Goal: Task Accomplishment & Management: Manage account settings

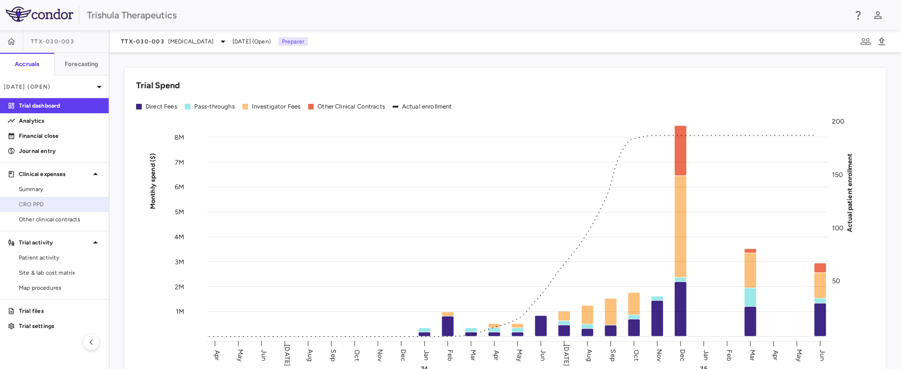
click at [45, 204] on span "CRO PPD" at bounding box center [60, 204] width 82 height 9
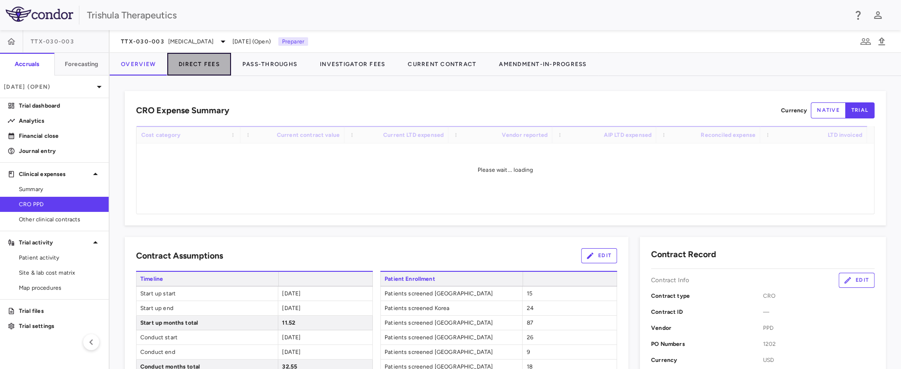
click at [203, 66] on button "Direct Fees" at bounding box center [199, 64] width 64 height 23
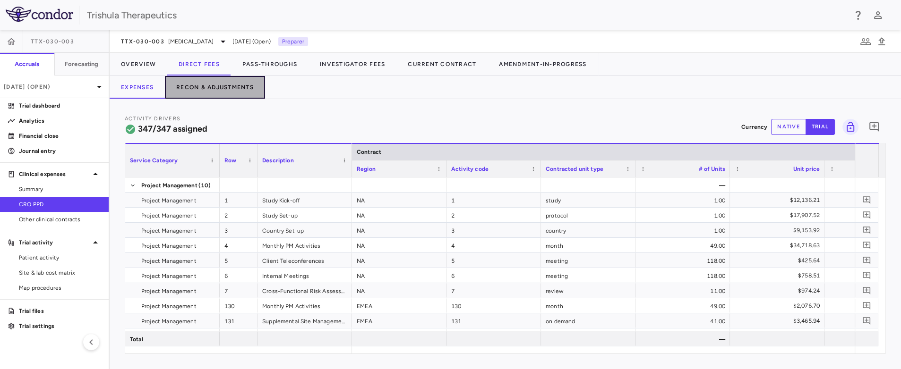
click at [219, 86] on button "Recon & Adjustments" at bounding box center [215, 87] width 100 height 23
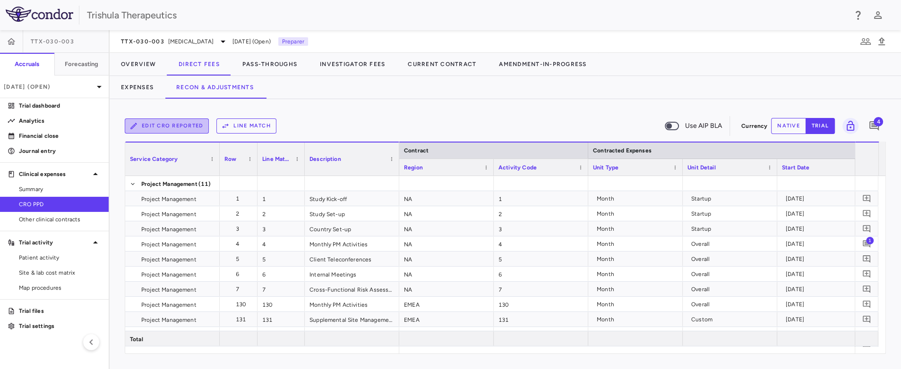
click at [176, 126] on button "Edit CRO reported" at bounding box center [167, 126] width 84 height 15
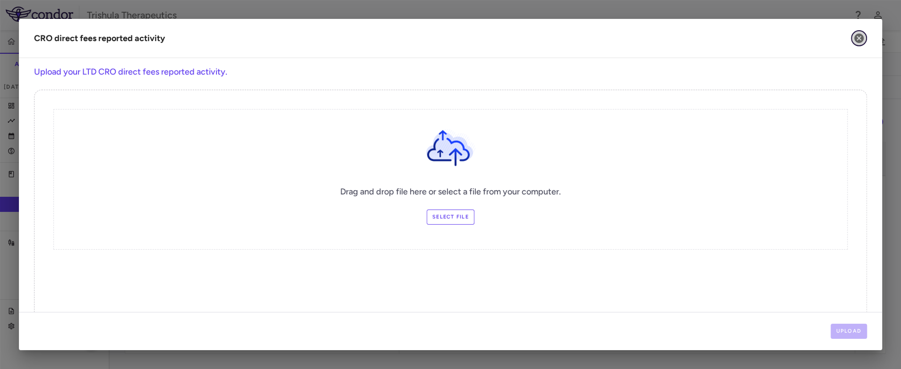
click at [861, 36] on icon "button" at bounding box center [858, 38] width 11 height 11
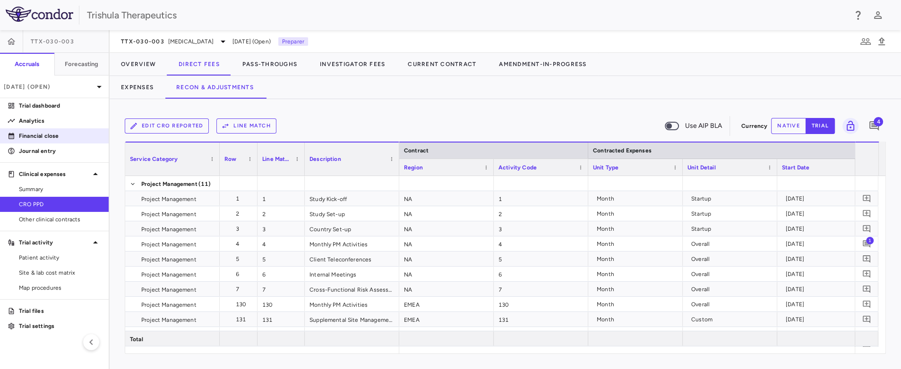
click at [43, 137] on p "Financial close" at bounding box center [60, 136] width 82 height 9
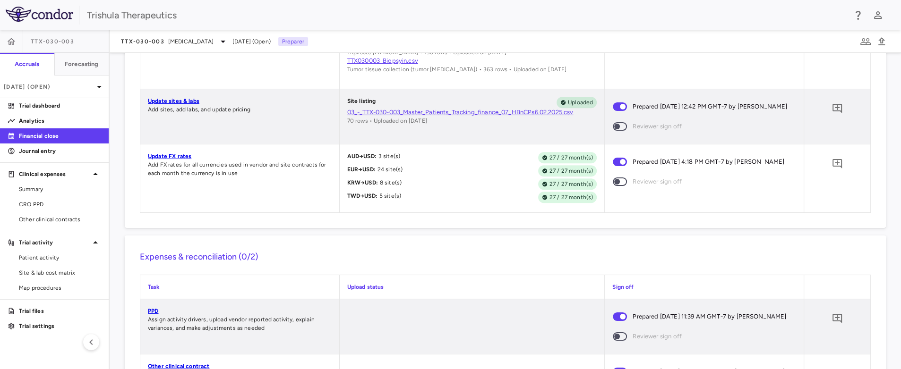
scroll to position [790, 0]
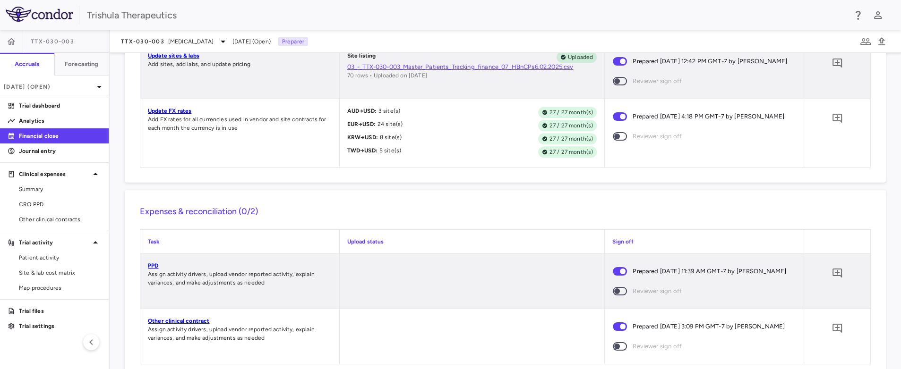
click at [488, 71] on link "03_-_TTX-030-003_Master_Patients_Tracking_finance_07_HBnCPs6.02.2025.csv" at bounding box center [472, 67] width 250 height 9
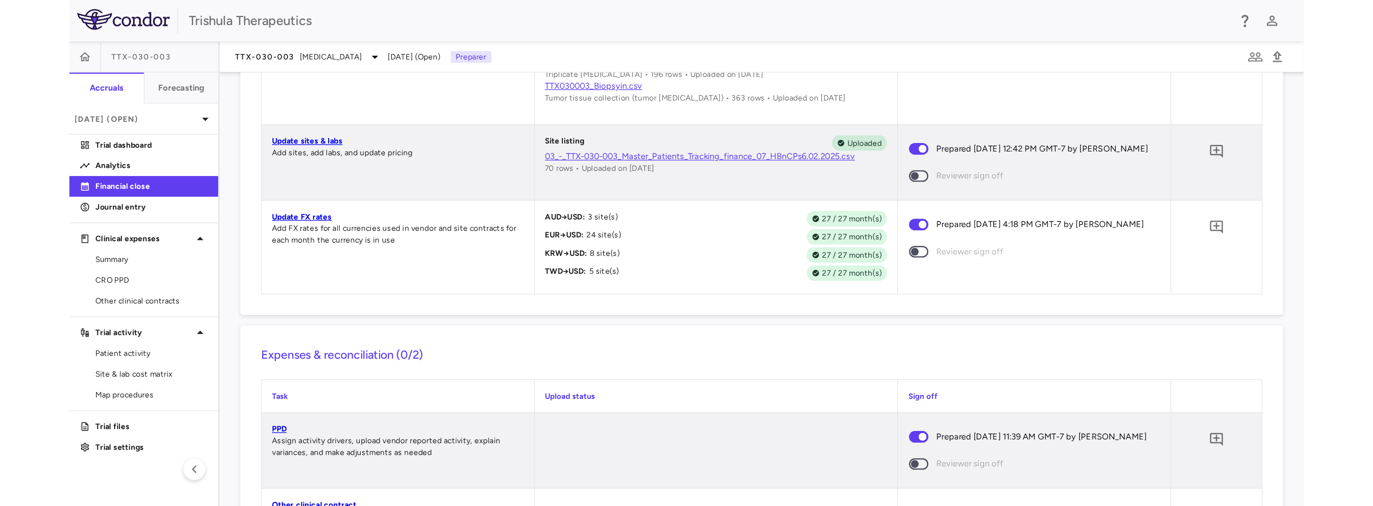
scroll to position [696, 0]
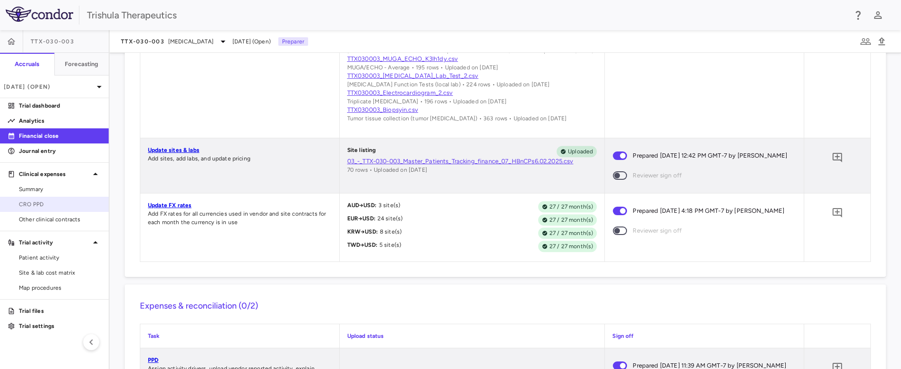
click at [51, 204] on span "CRO PPD" at bounding box center [60, 204] width 82 height 9
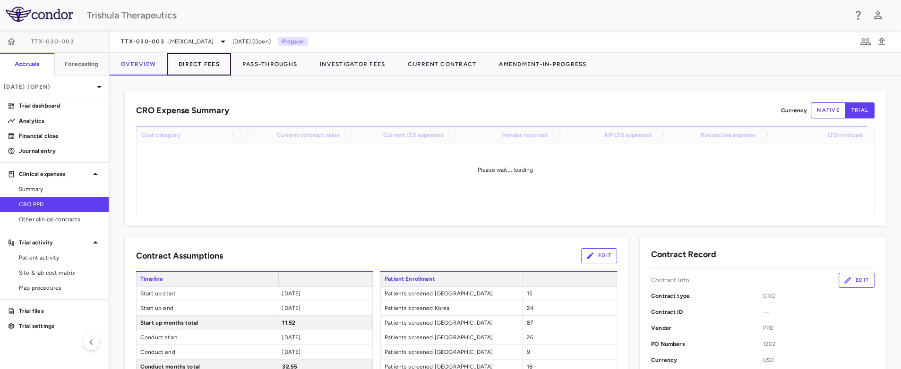
click at [200, 64] on button "Direct Fees" at bounding box center [199, 64] width 64 height 23
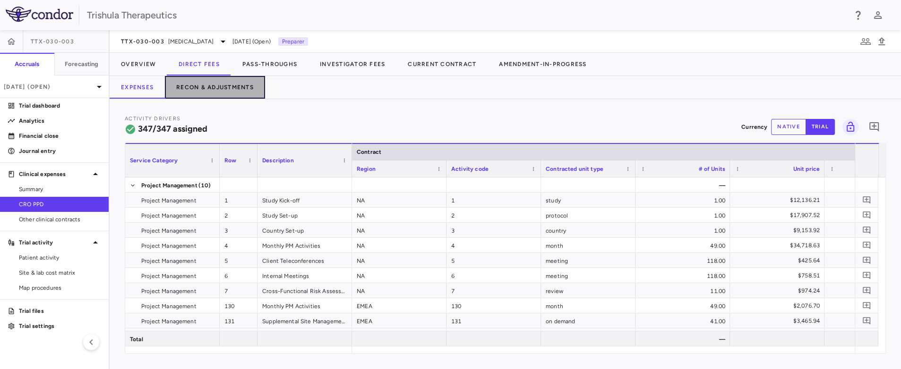
click at [199, 90] on button "Recon & Adjustments" at bounding box center [215, 87] width 100 height 23
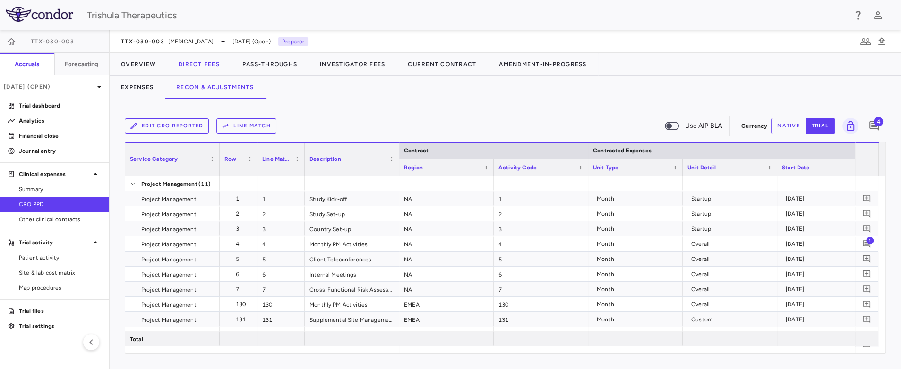
click at [185, 129] on button "Edit CRO reported" at bounding box center [167, 126] width 84 height 15
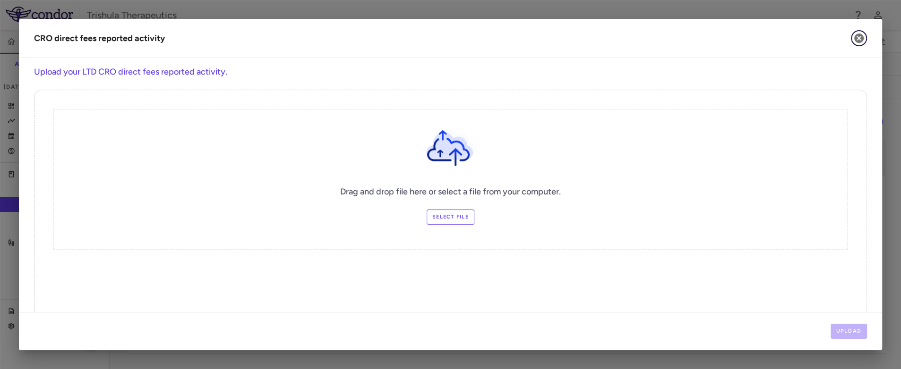
click at [858, 41] on icon "button" at bounding box center [858, 38] width 9 height 9
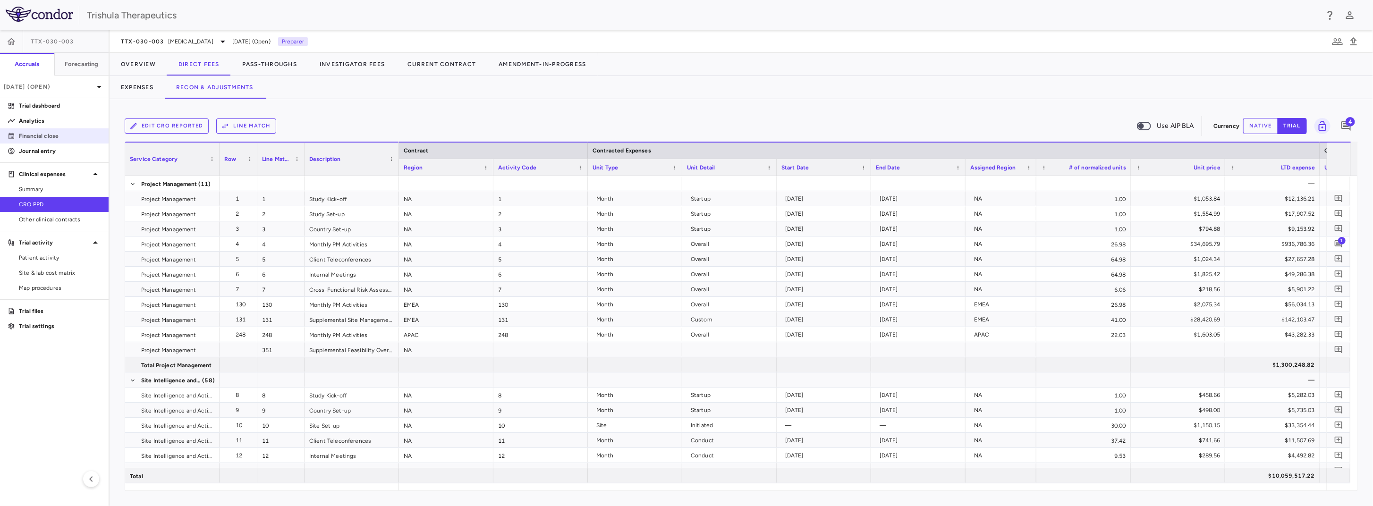
click at [53, 138] on p "Financial close" at bounding box center [60, 136] width 82 height 9
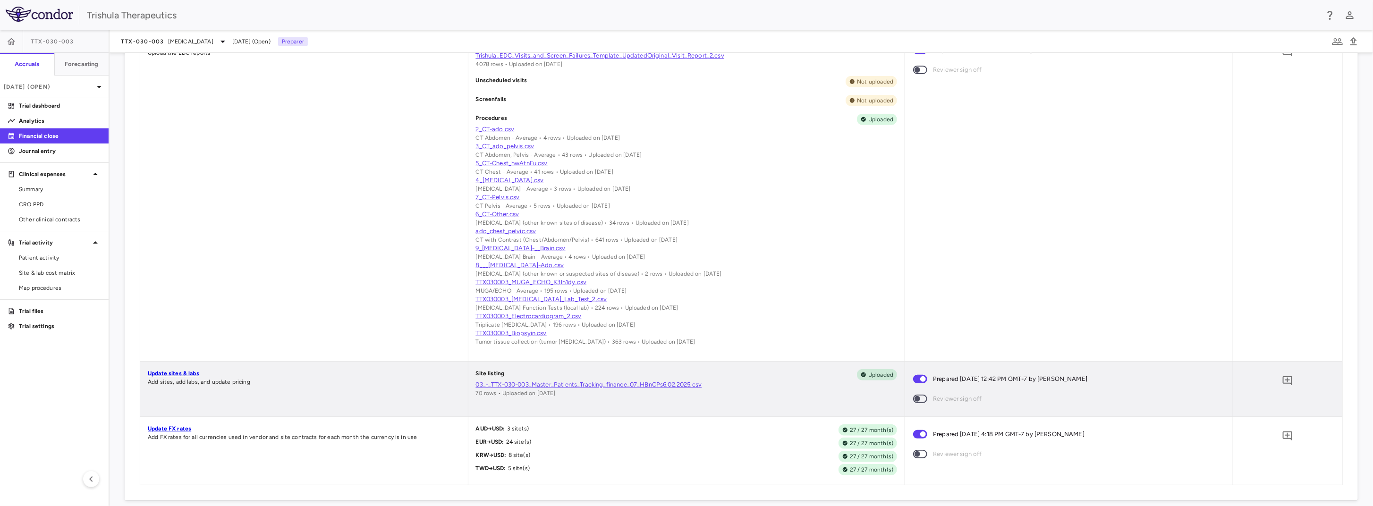
scroll to position [661, 0]
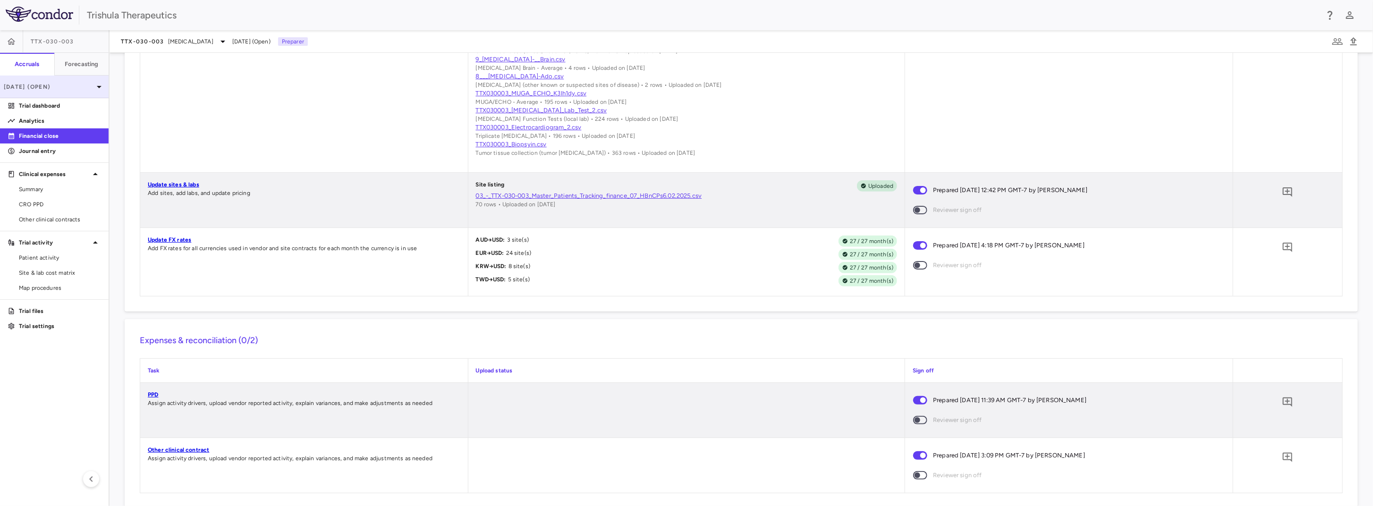
click at [55, 88] on p "[DATE] (Open)" at bounding box center [49, 87] width 90 height 9
click at [34, 179] on div "2024" at bounding box center [48, 178] width 81 height 9
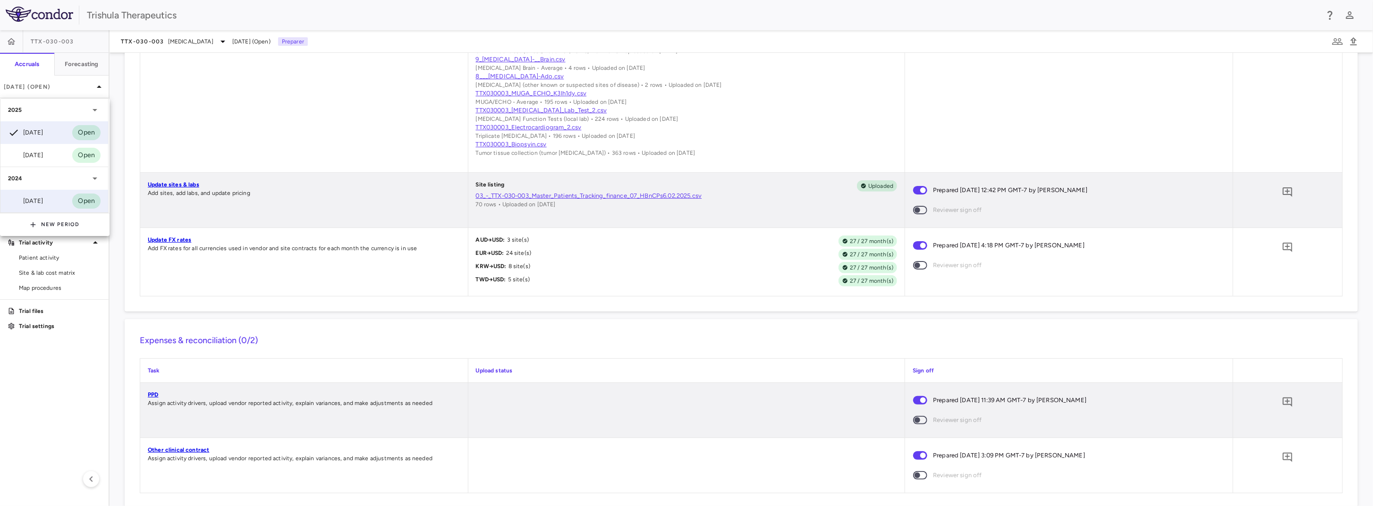
click at [34, 203] on div "[DATE]" at bounding box center [25, 201] width 35 height 11
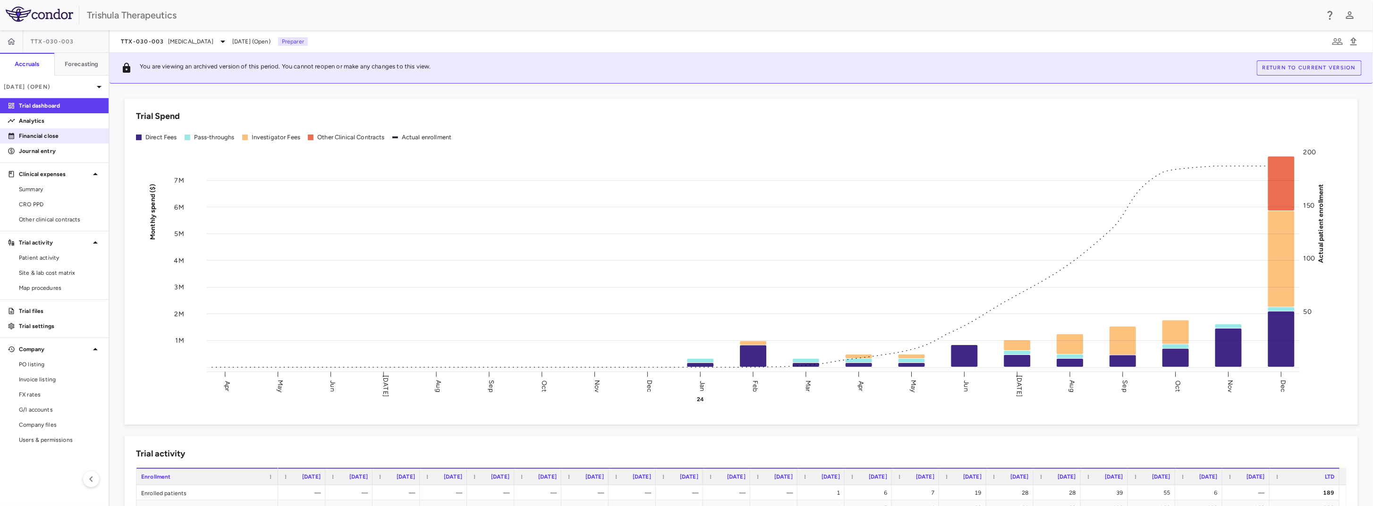
click at [48, 133] on p "Financial close" at bounding box center [60, 136] width 82 height 9
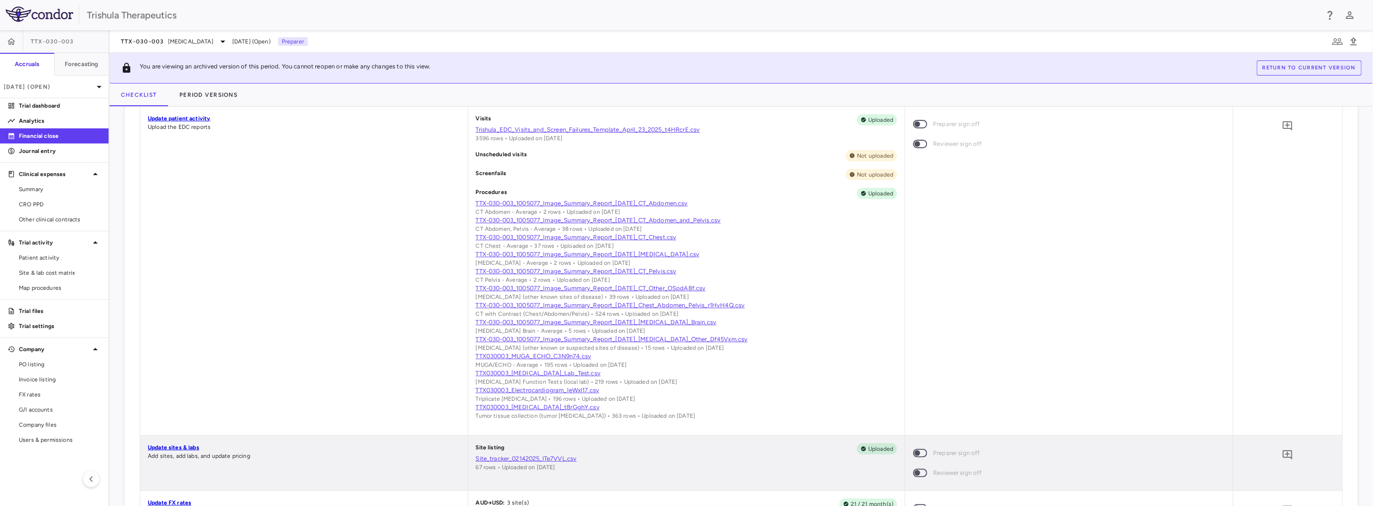
scroll to position [472, 0]
